Goal: Transaction & Acquisition: Book appointment/travel/reservation

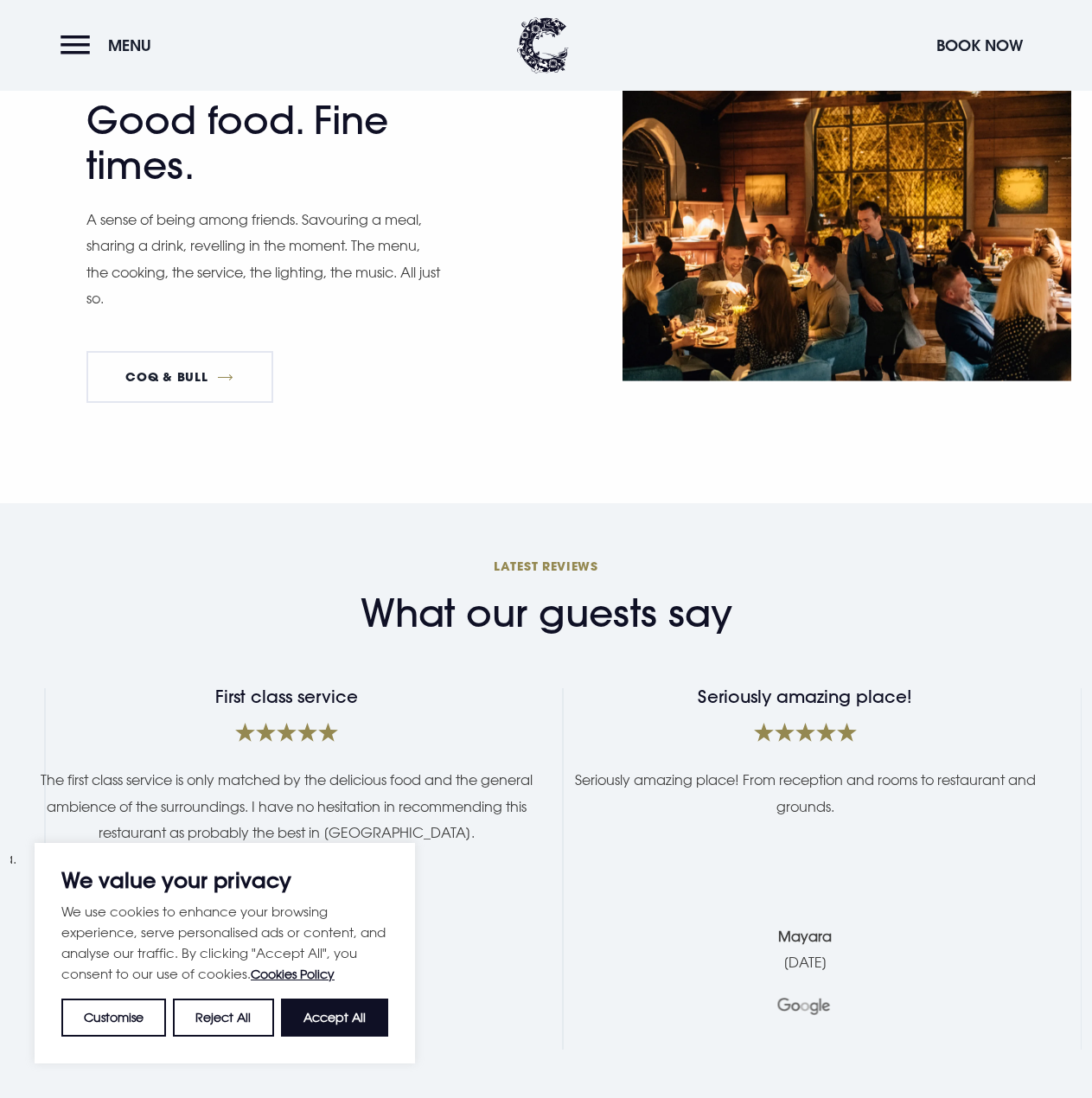
scroll to position [3719, 0]
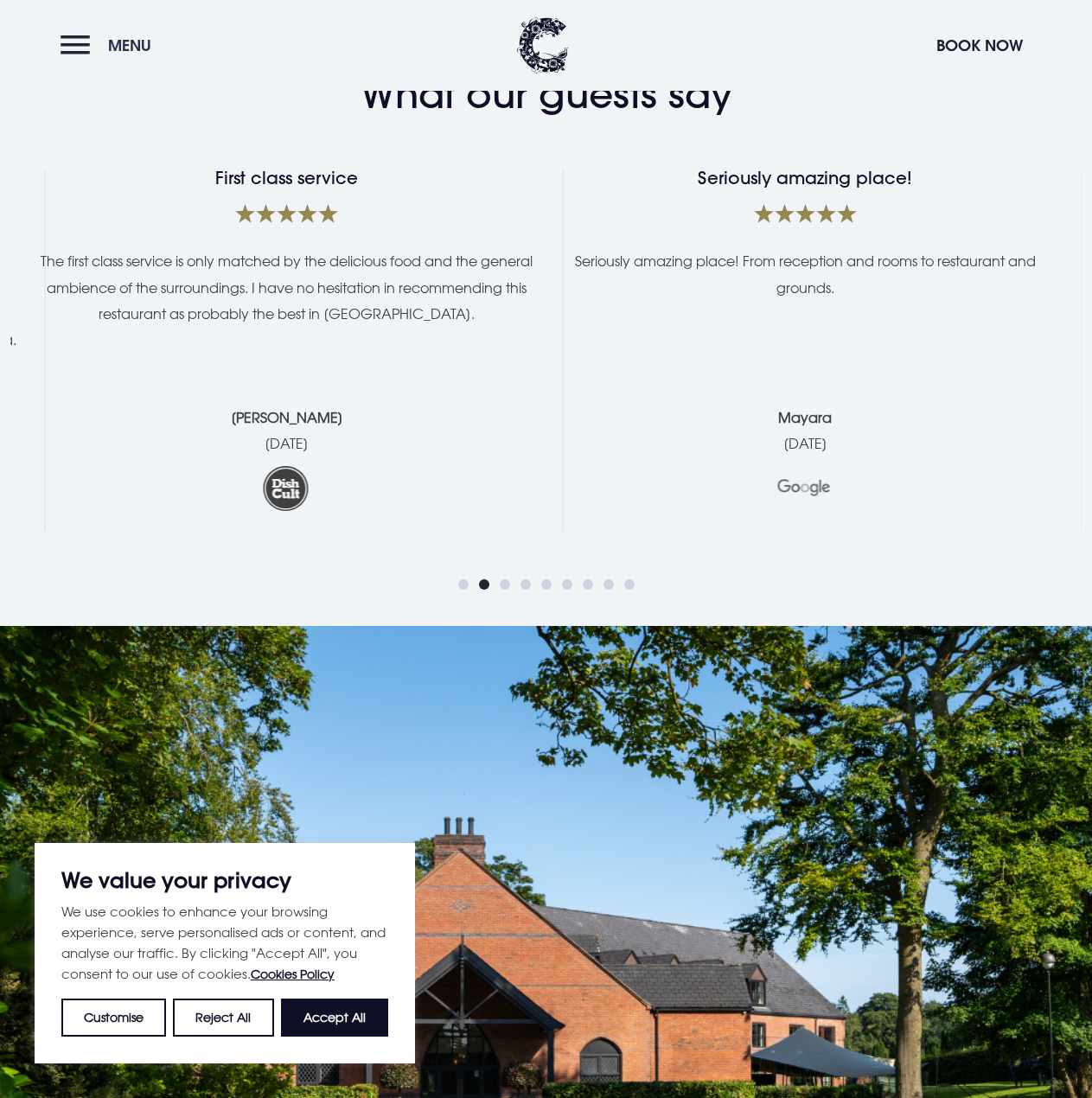
click at [78, 41] on button "Menu" at bounding box center [109, 45] width 99 height 37
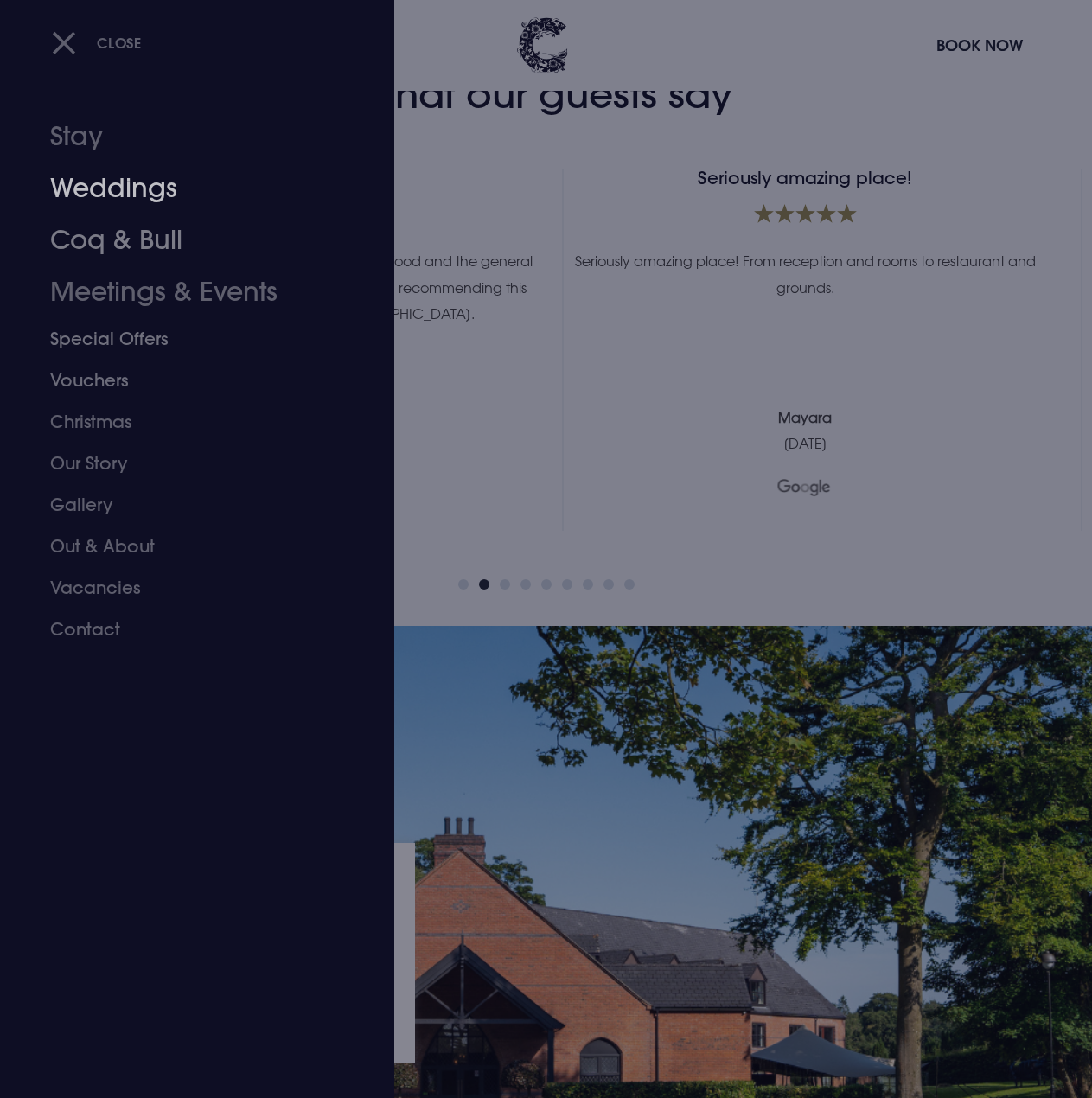
click at [105, 186] on link "Weddings" at bounding box center [186, 188] width 271 height 52
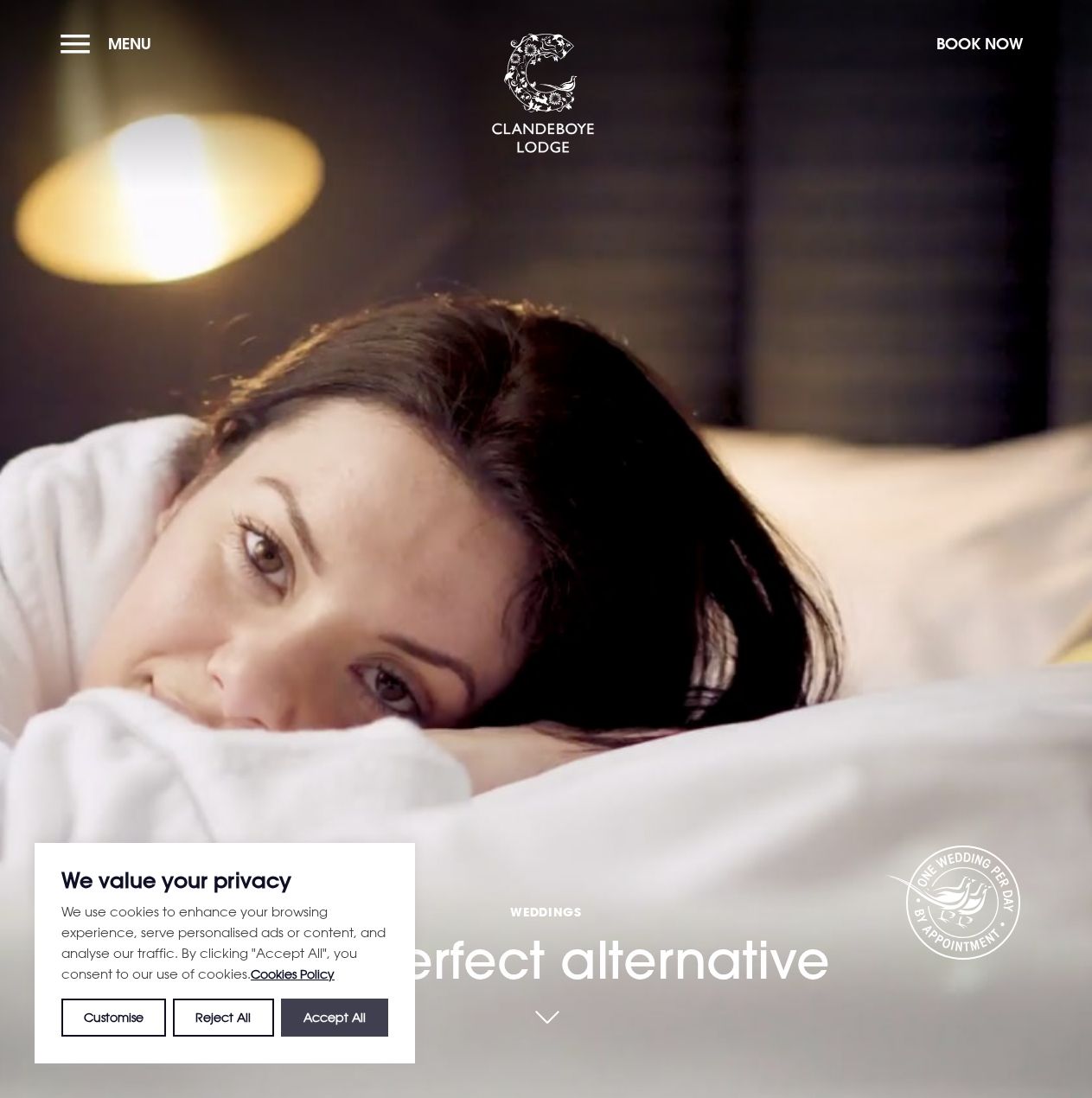
click at [321, 1024] on button "Accept All" at bounding box center [335, 1017] width 108 height 38
checkbox input "true"
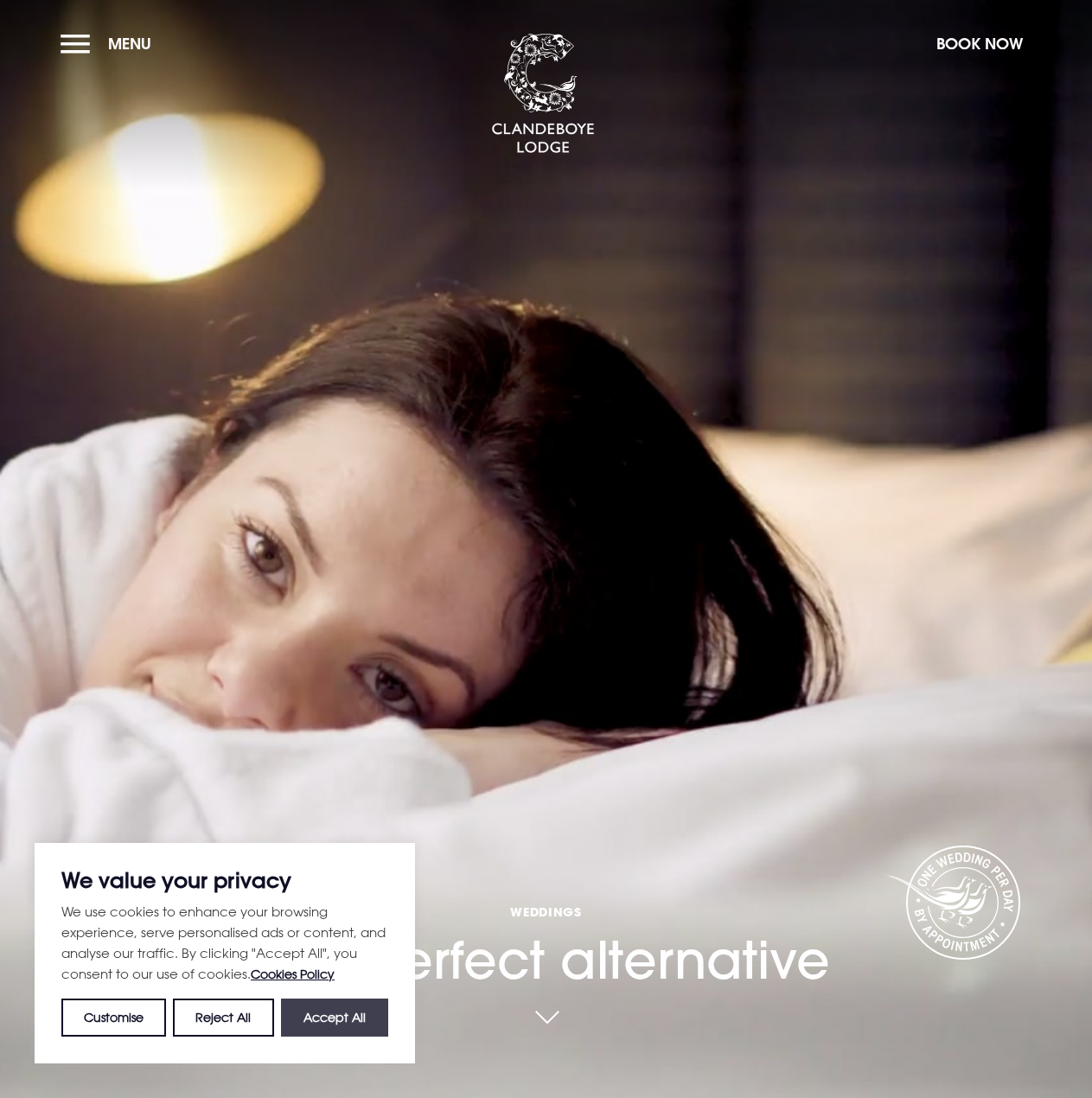
checkbox input "true"
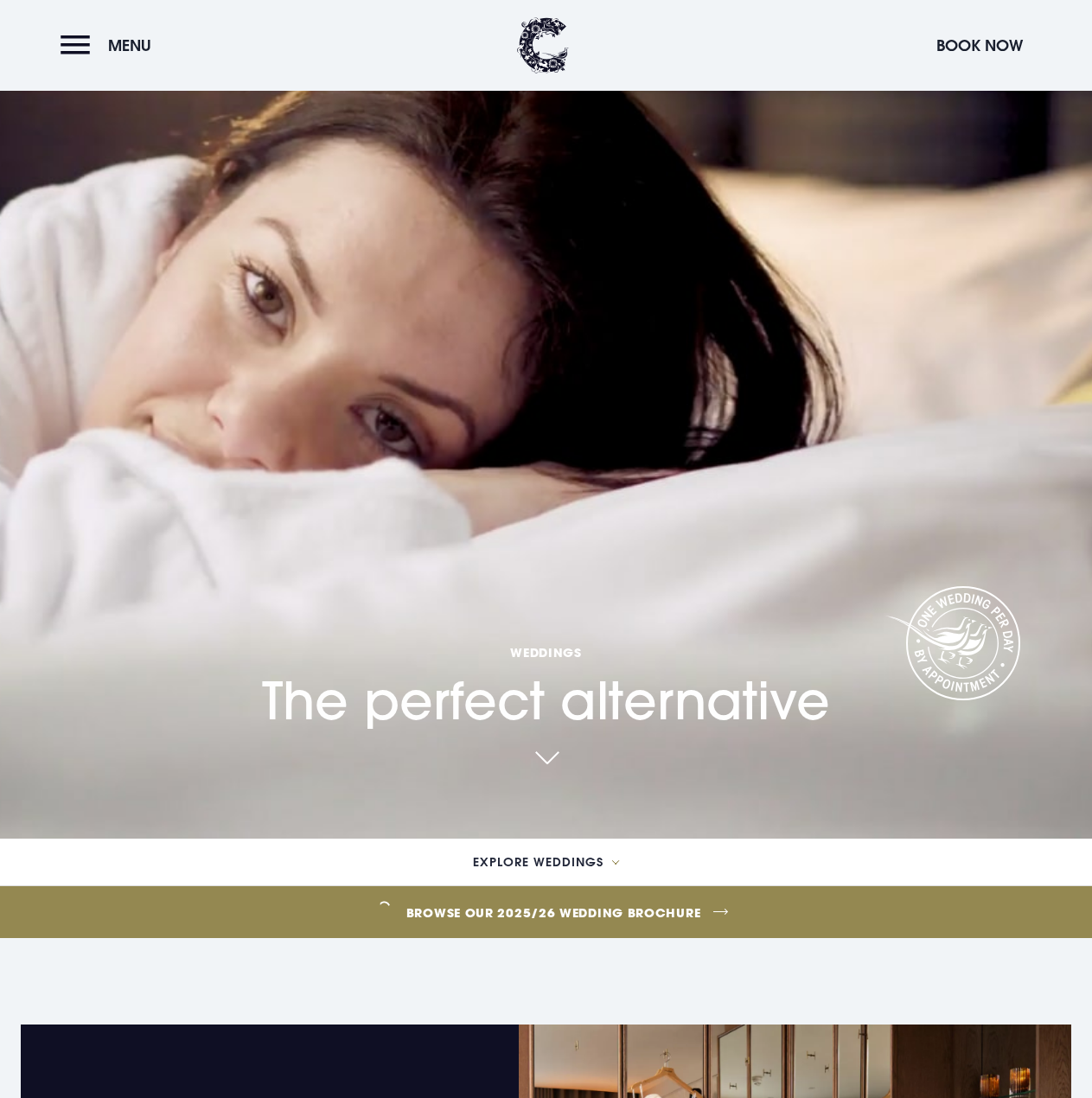
scroll to position [86, 0]
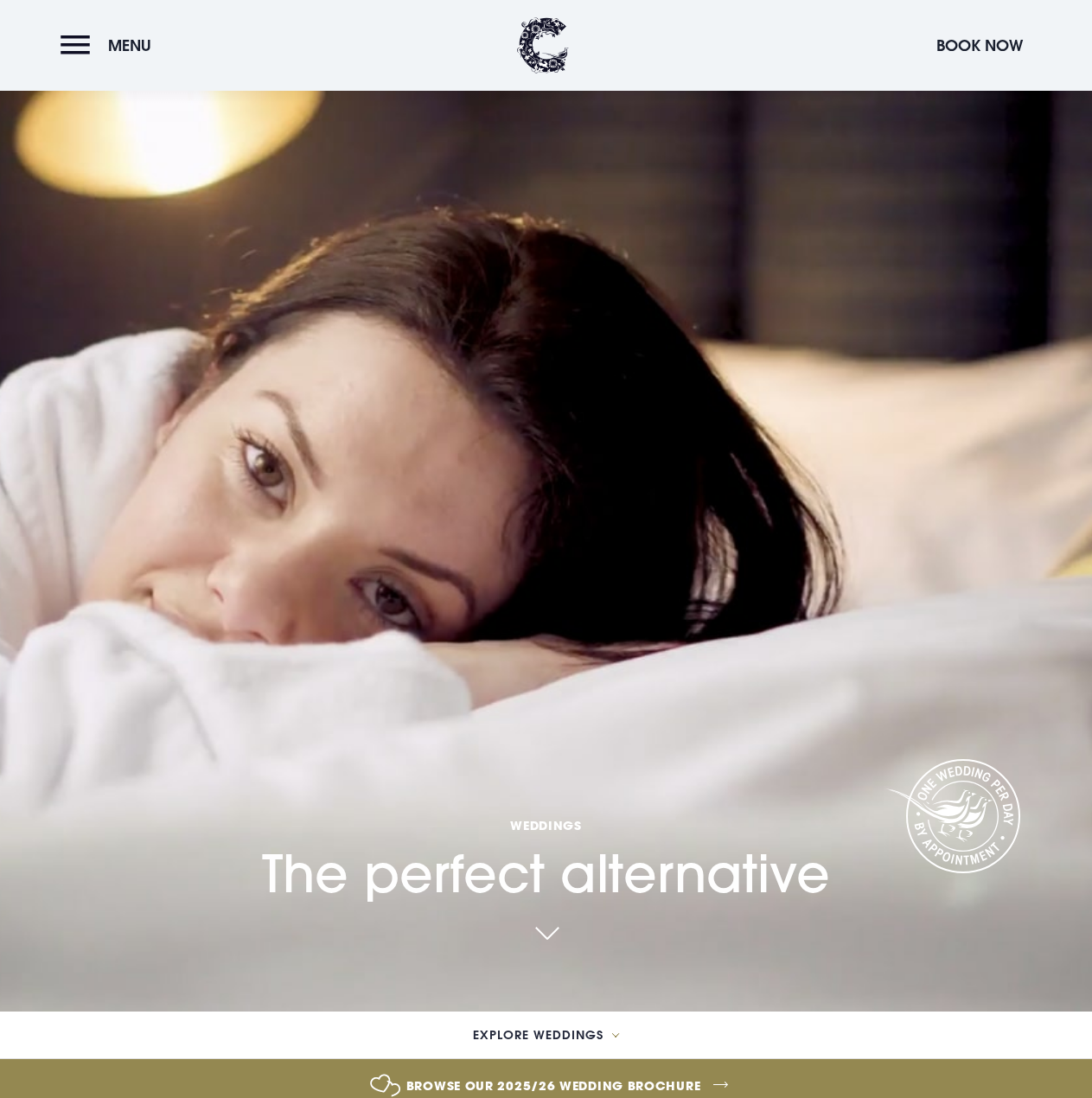
click at [561, 924] on link at bounding box center [546, 935] width 40 height 38
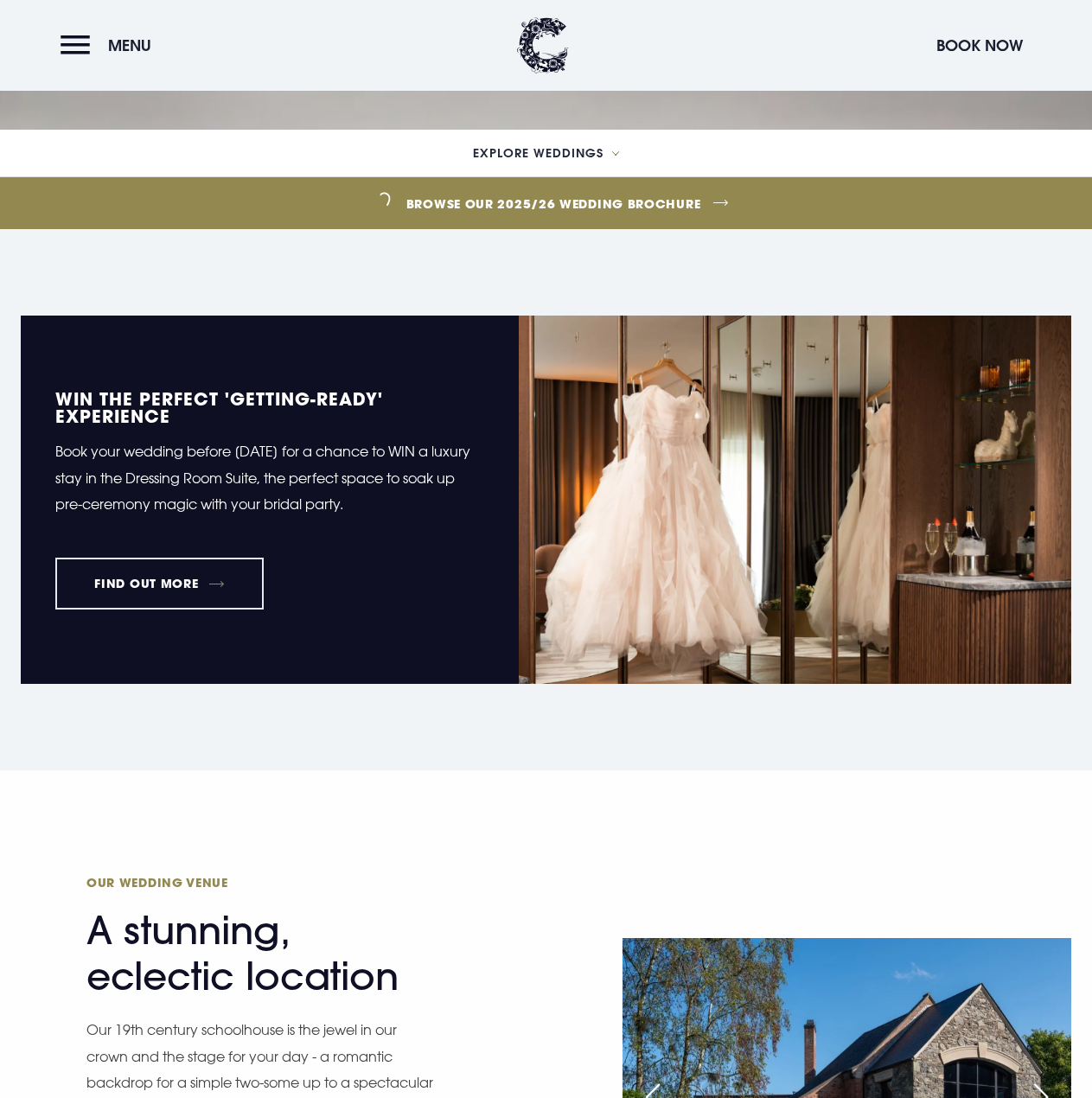
scroll to position [1402, 0]
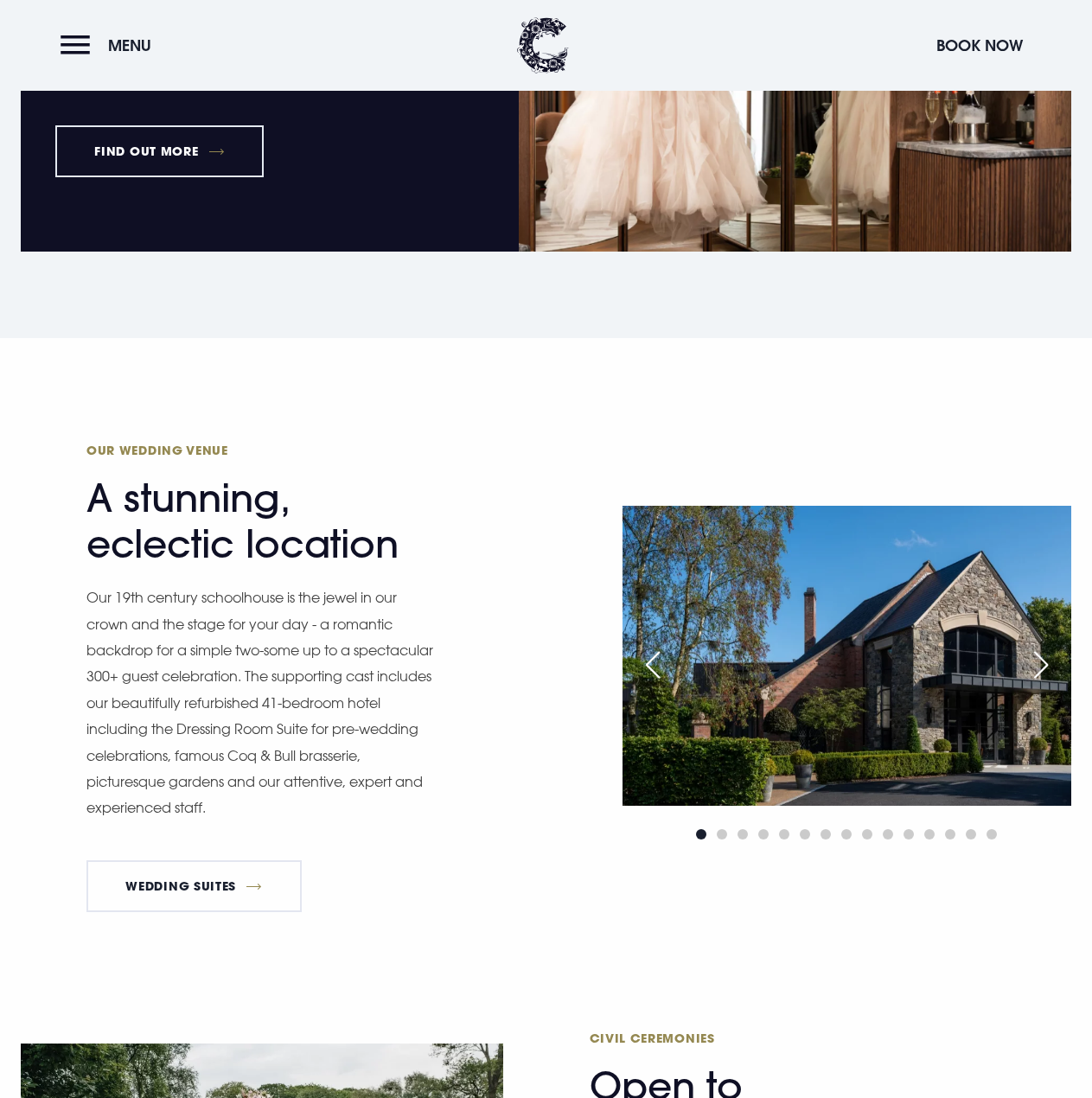
click at [1026, 667] on div "Next slide" at bounding box center [1041, 665] width 44 height 38
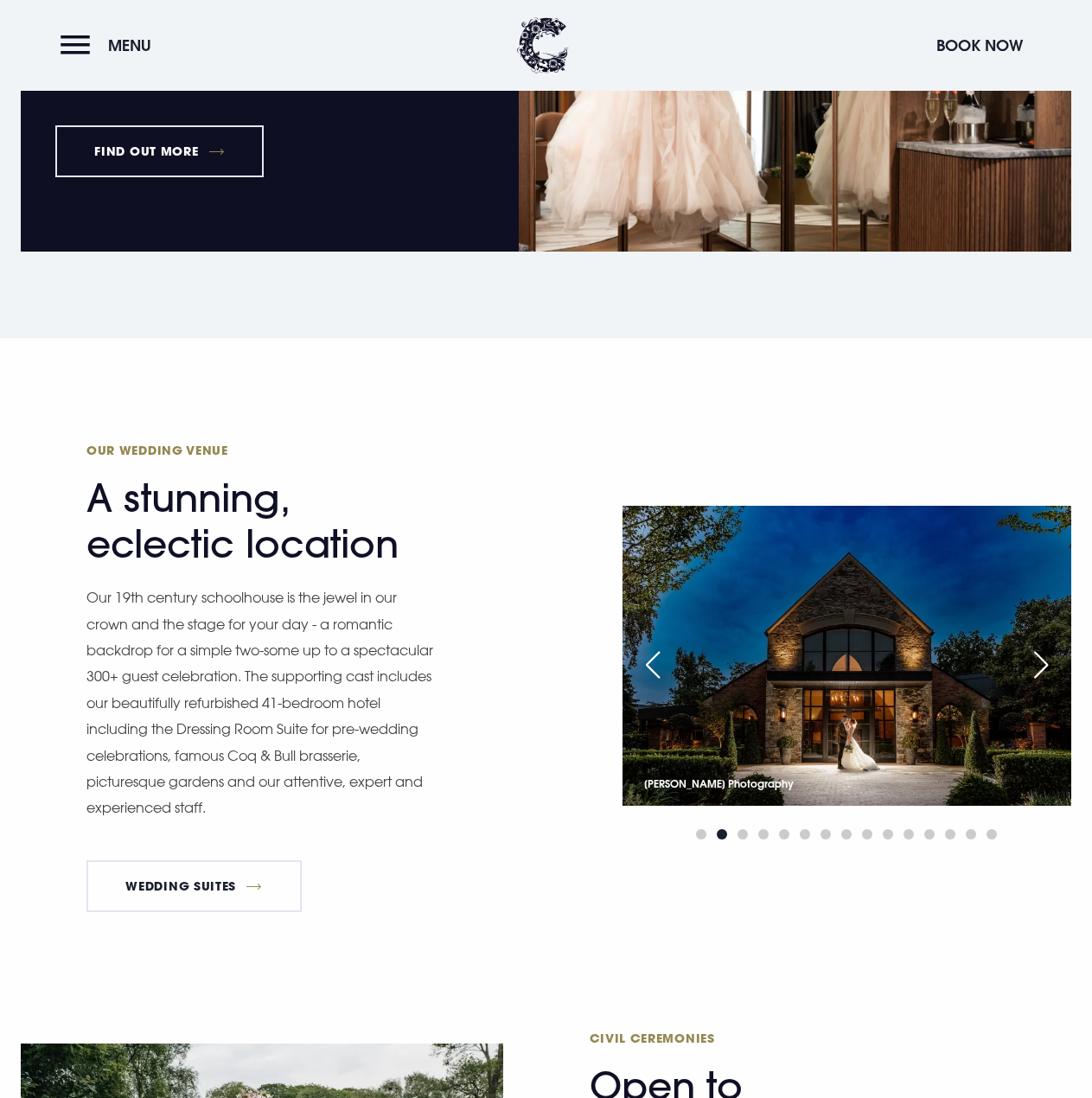
click at [1039, 661] on div "Next slide" at bounding box center [1041, 665] width 44 height 38
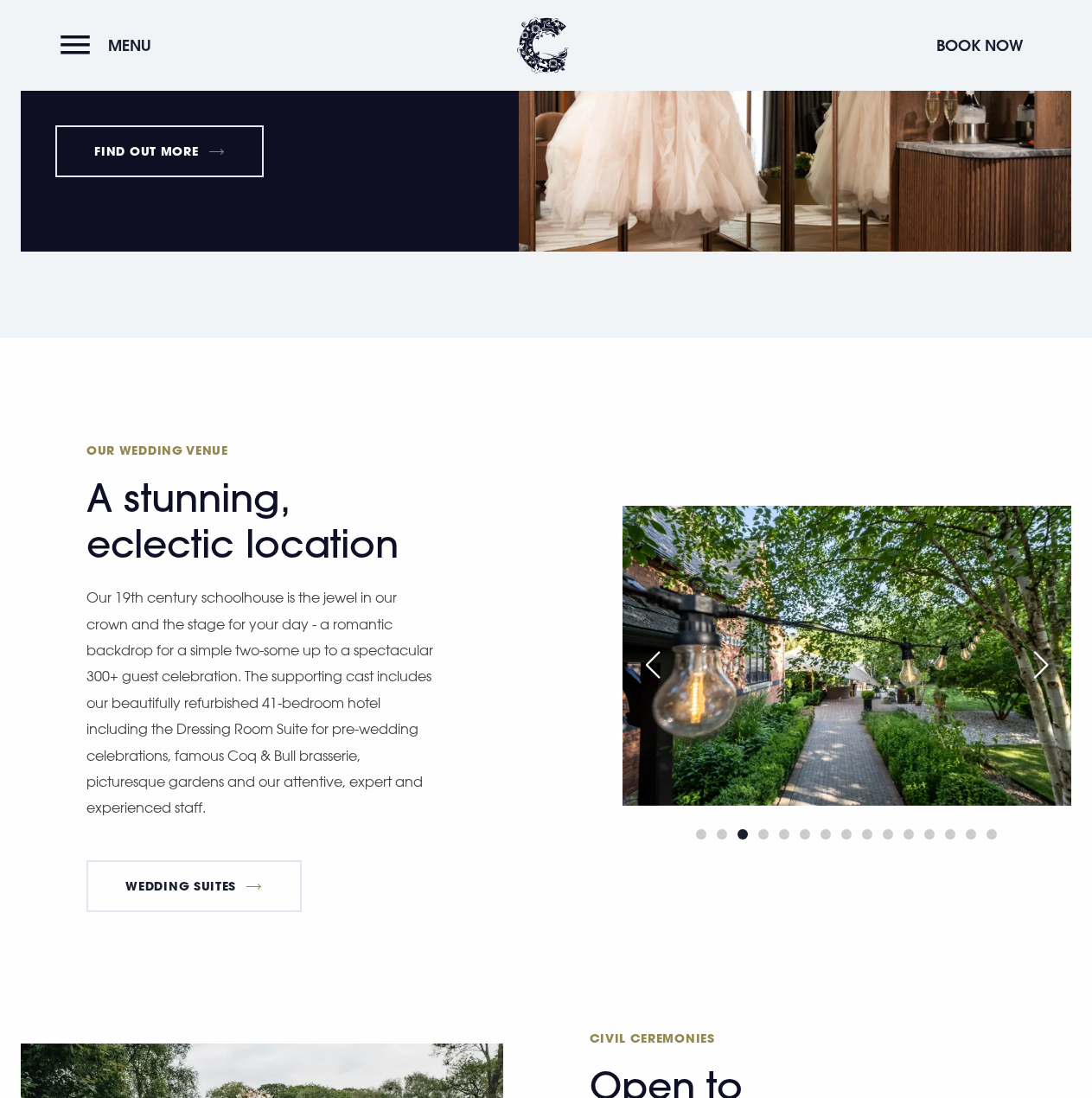
click at [1039, 661] on div "Next slide" at bounding box center [1041, 665] width 44 height 38
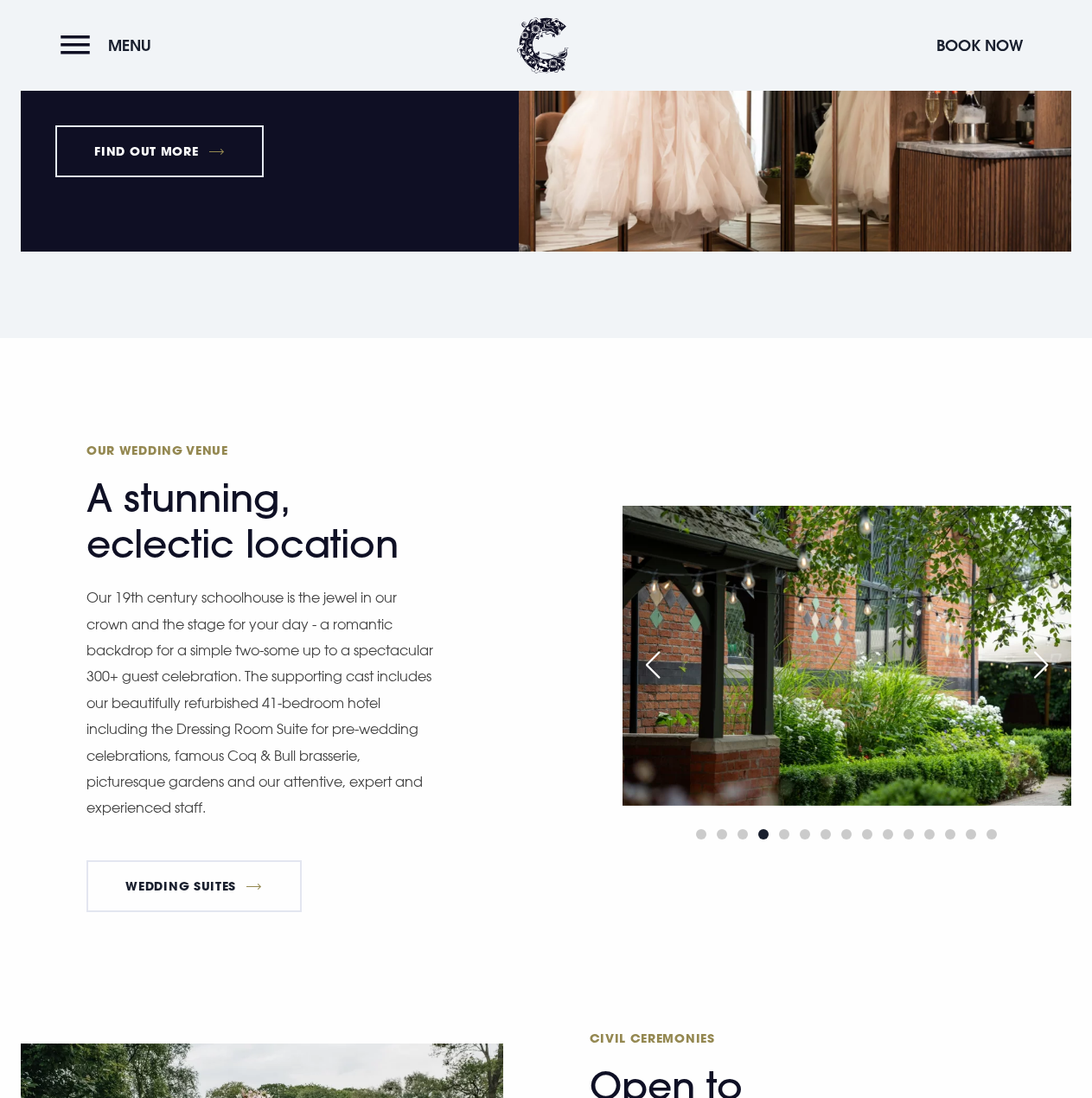
click at [1039, 661] on div "Next slide" at bounding box center [1041, 665] width 44 height 38
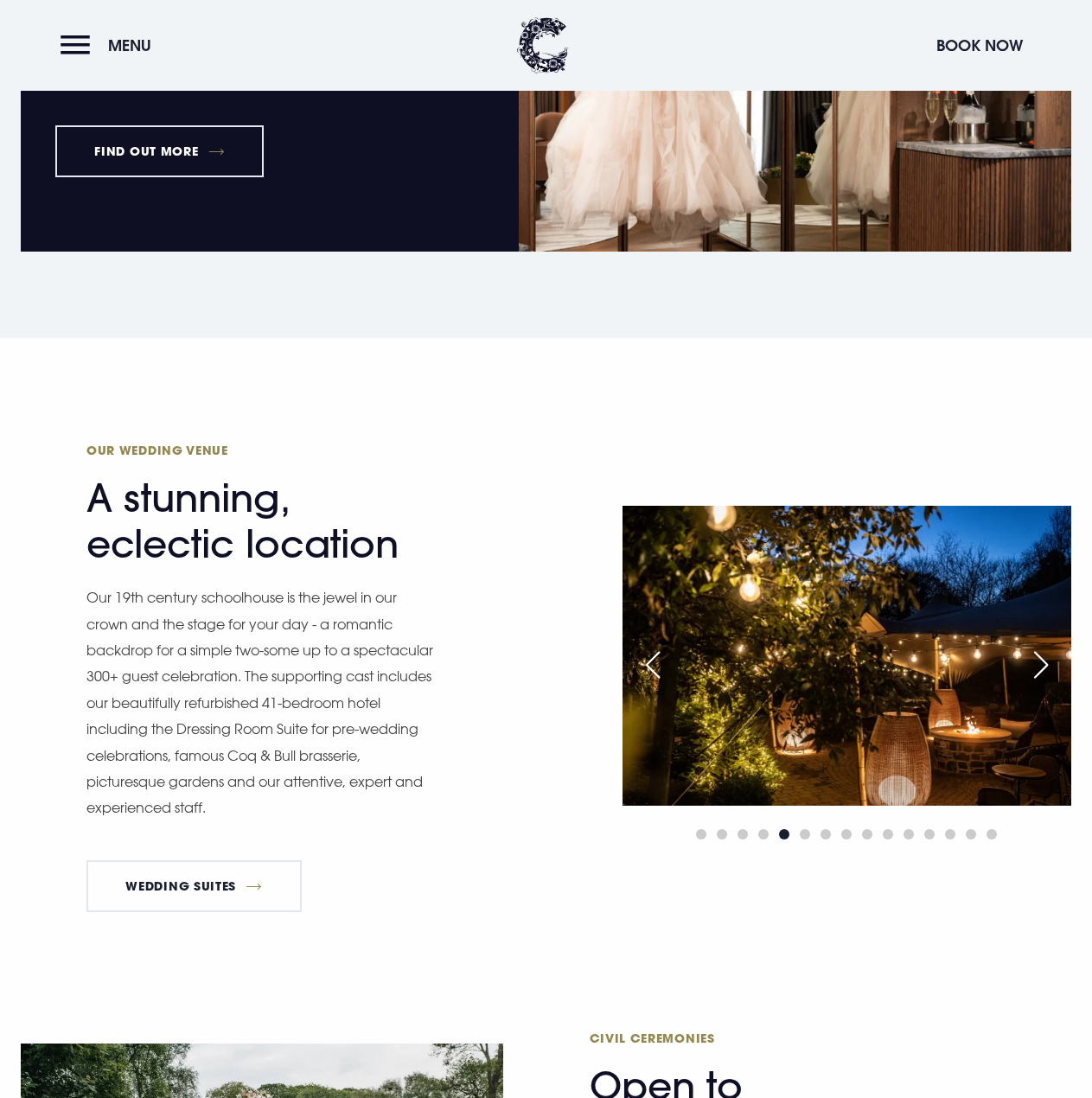
click at [1039, 661] on div "Next slide" at bounding box center [1041, 665] width 44 height 38
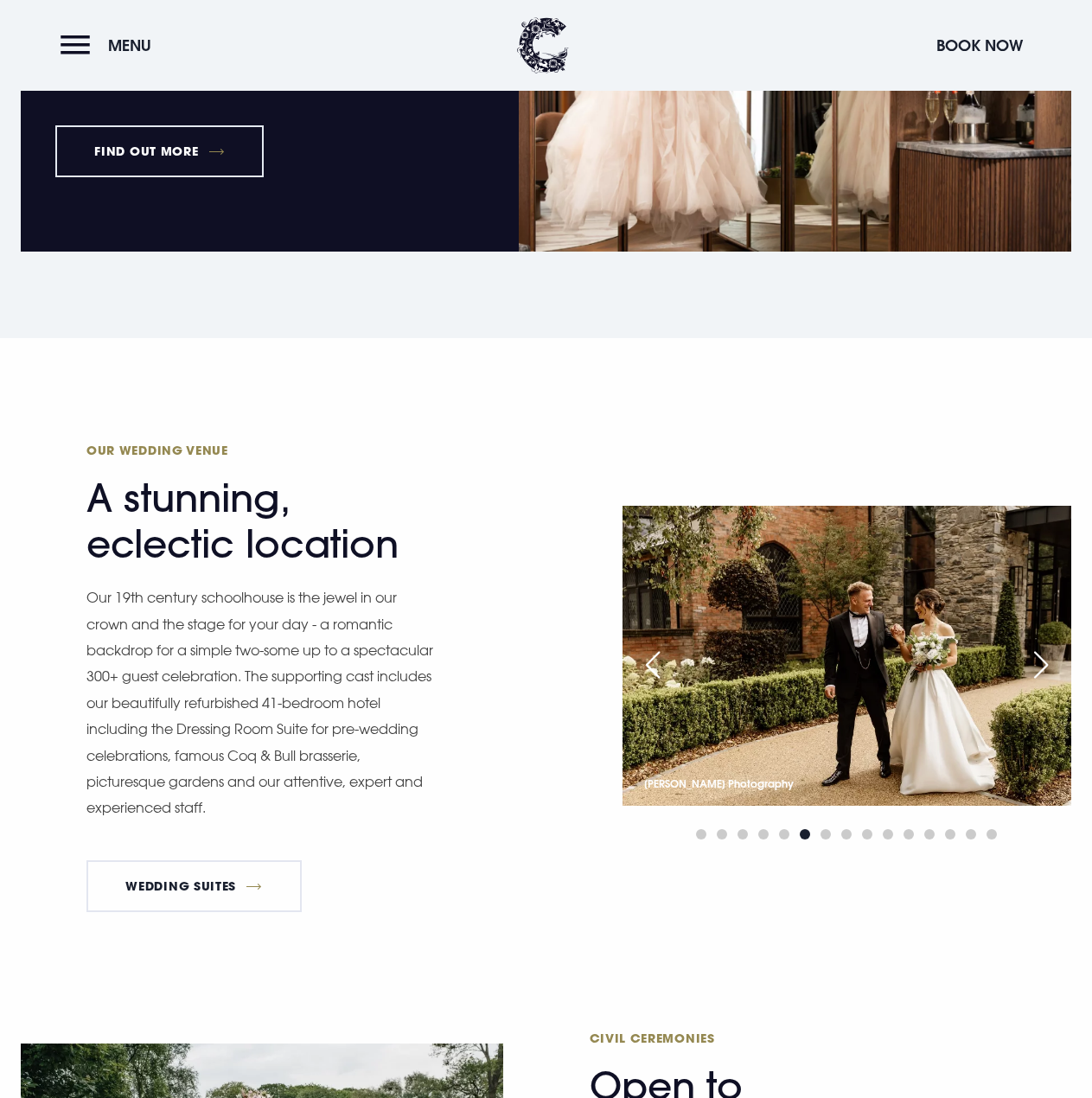
click at [1039, 661] on div "Next slide" at bounding box center [1041, 665] width 44 height 38
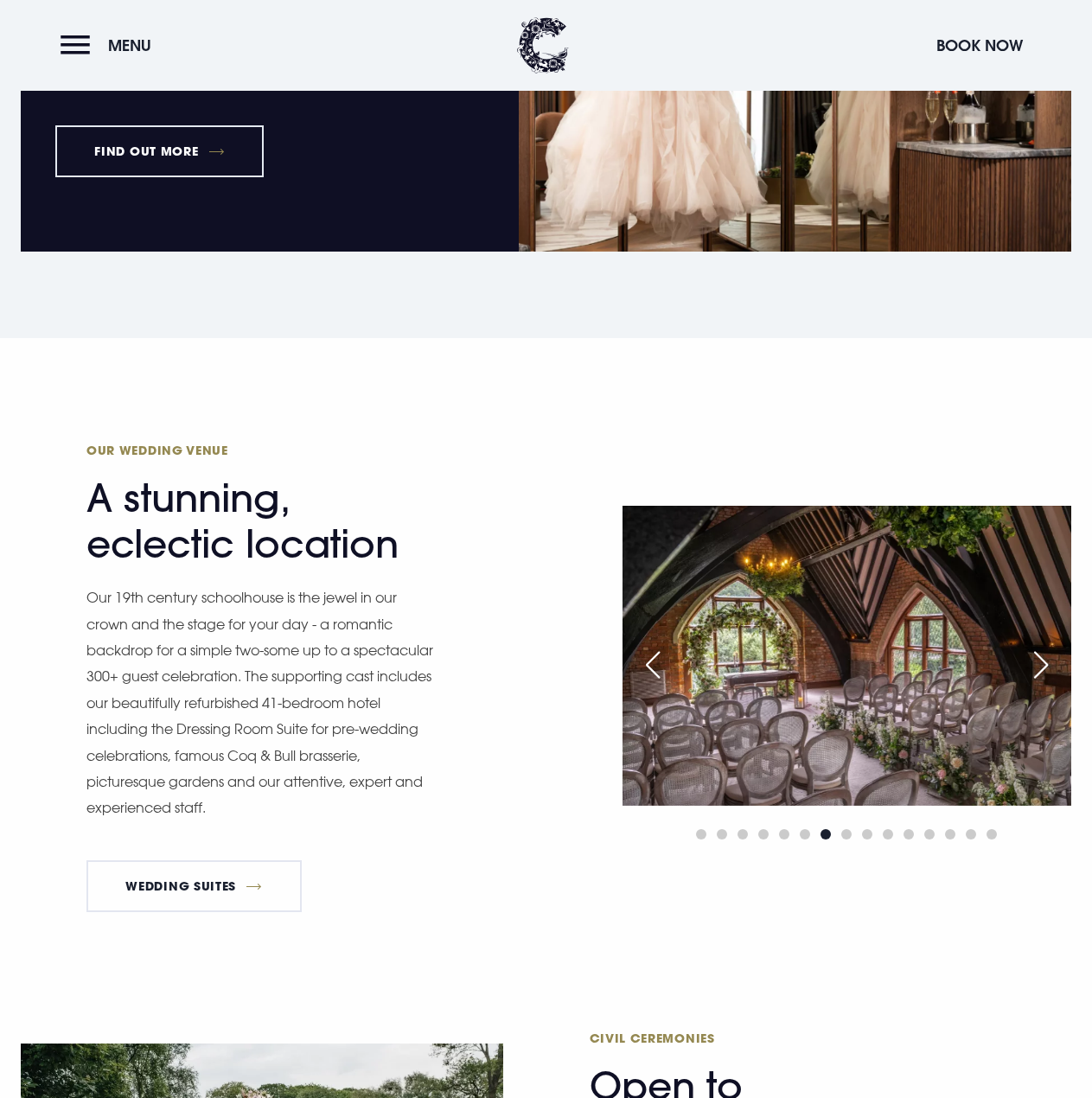
click at [1039, 661] on div "Next slide" at bounding box center [1041, 665] width 44 height 38
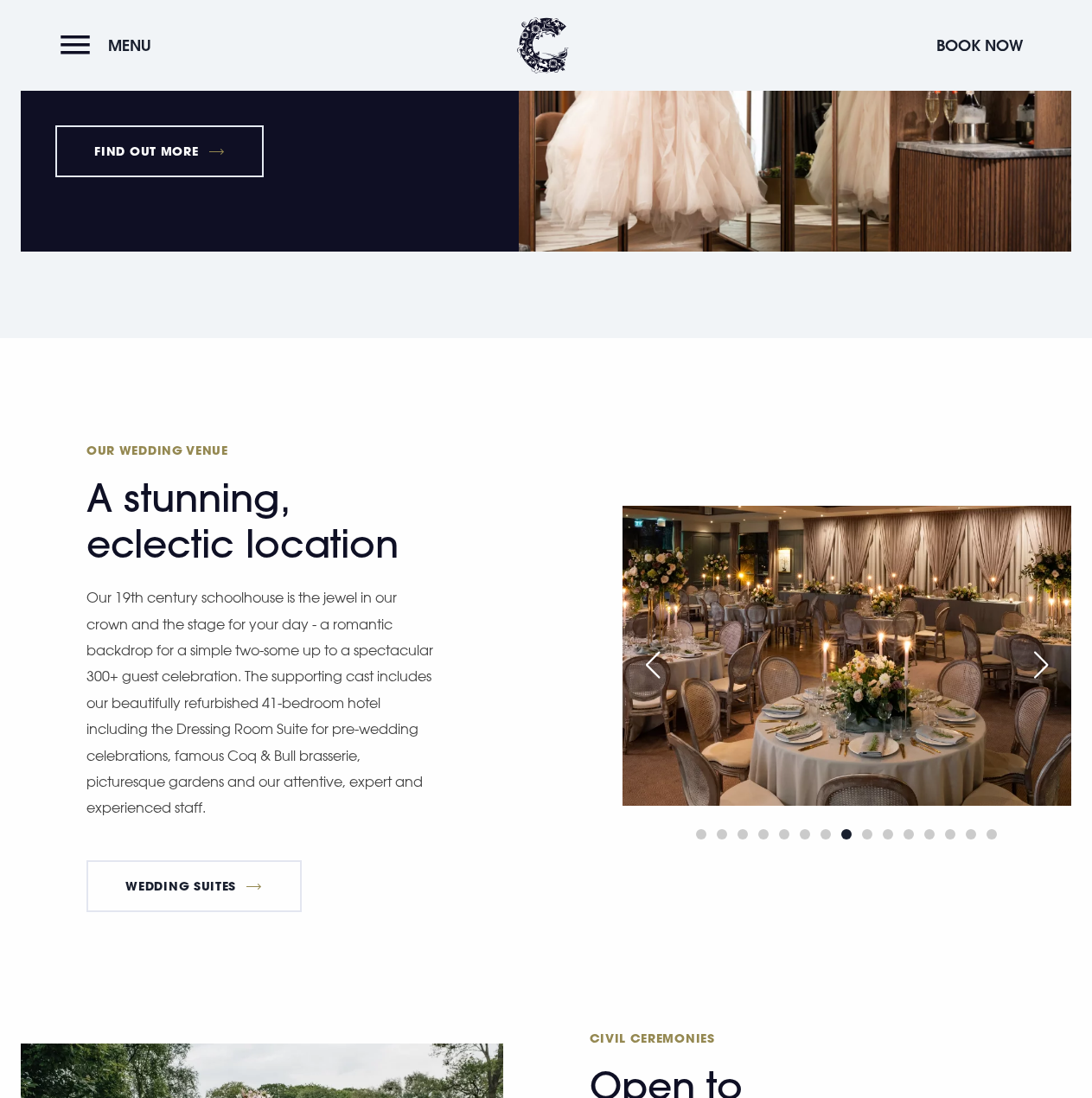
click at [1039, 661] on div "Next slide" at bounding box center [1041, 665] width 44 height 38
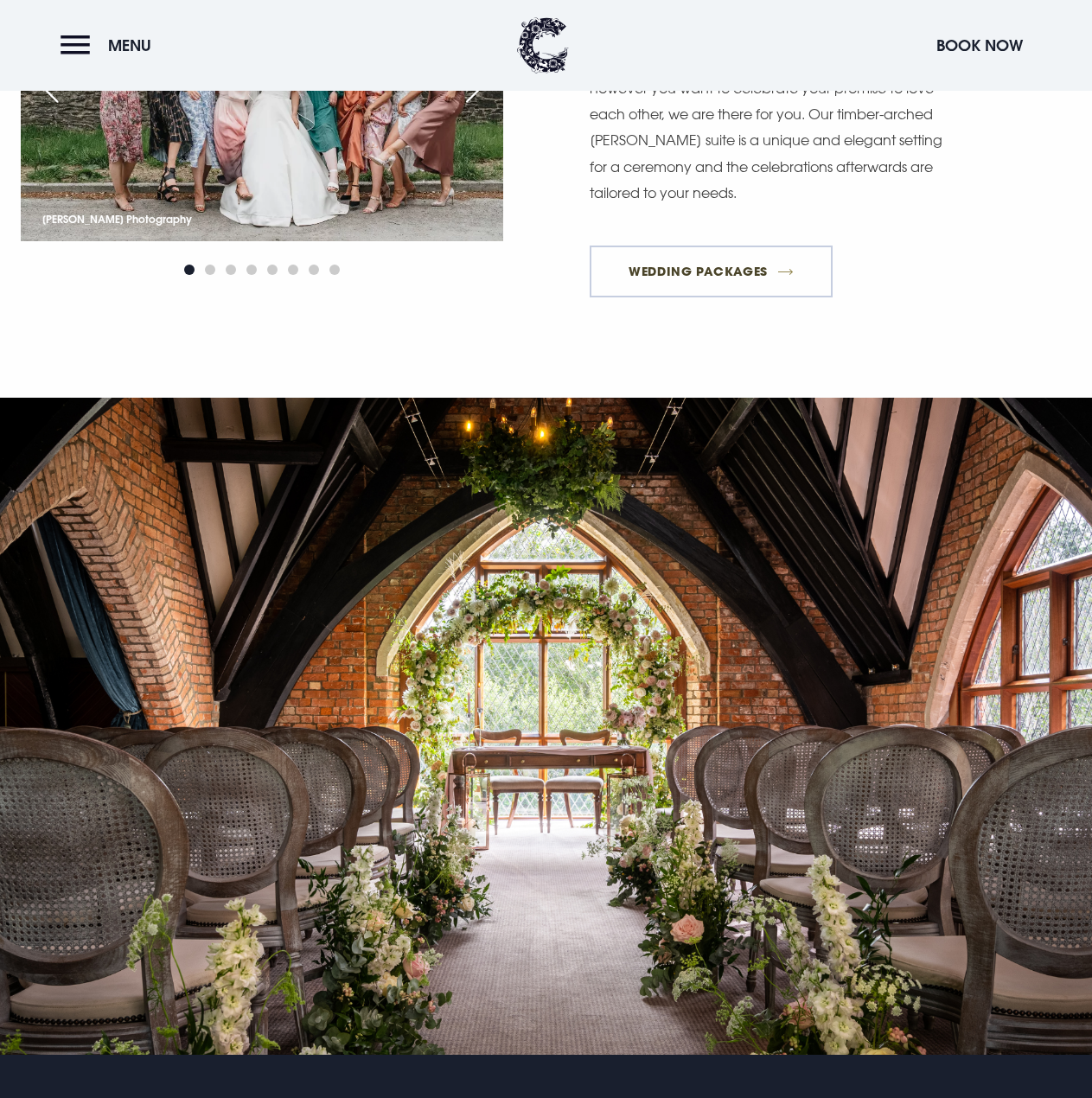
scroll to position [2093, 0]
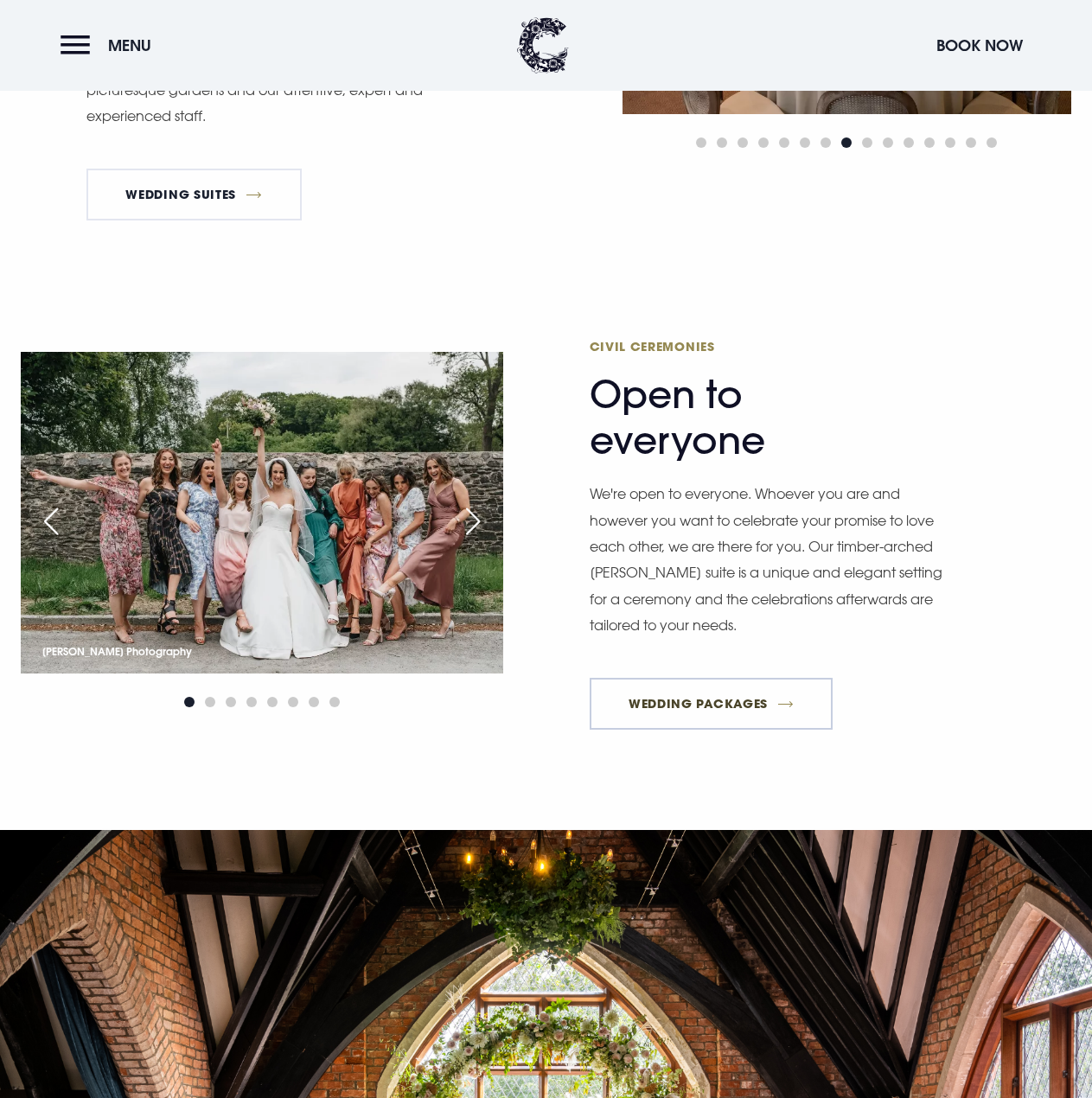
click at [678, 693] on link "Wedding Packages" at bounding box center [712, 704] width 244 height 52
